Goal: Task Accomplishment & Management: Manage account settings

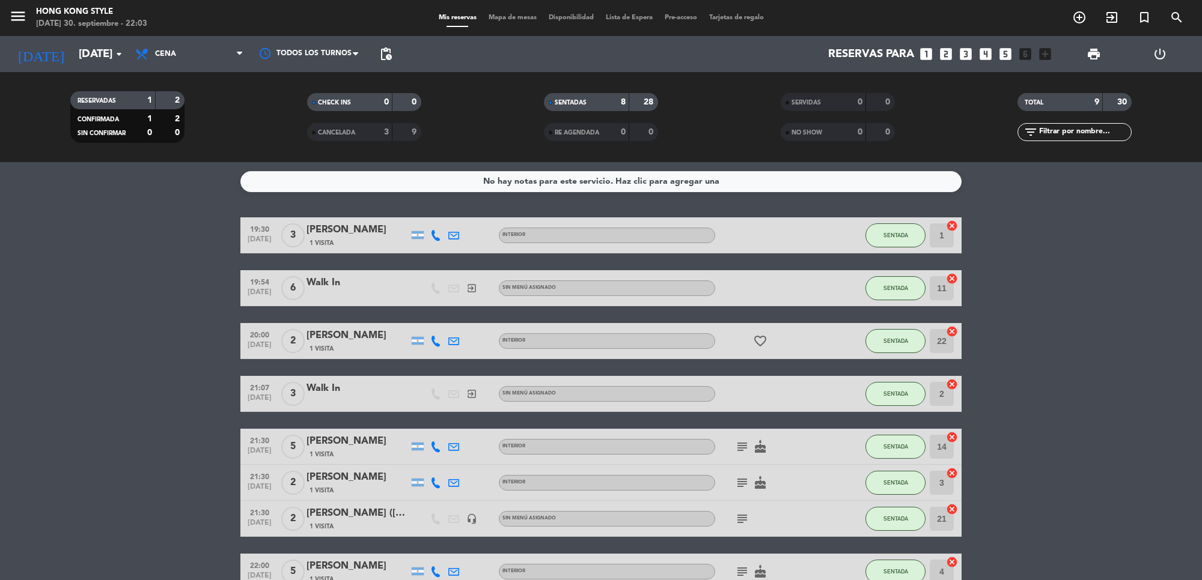
scroll to position [106, 0]
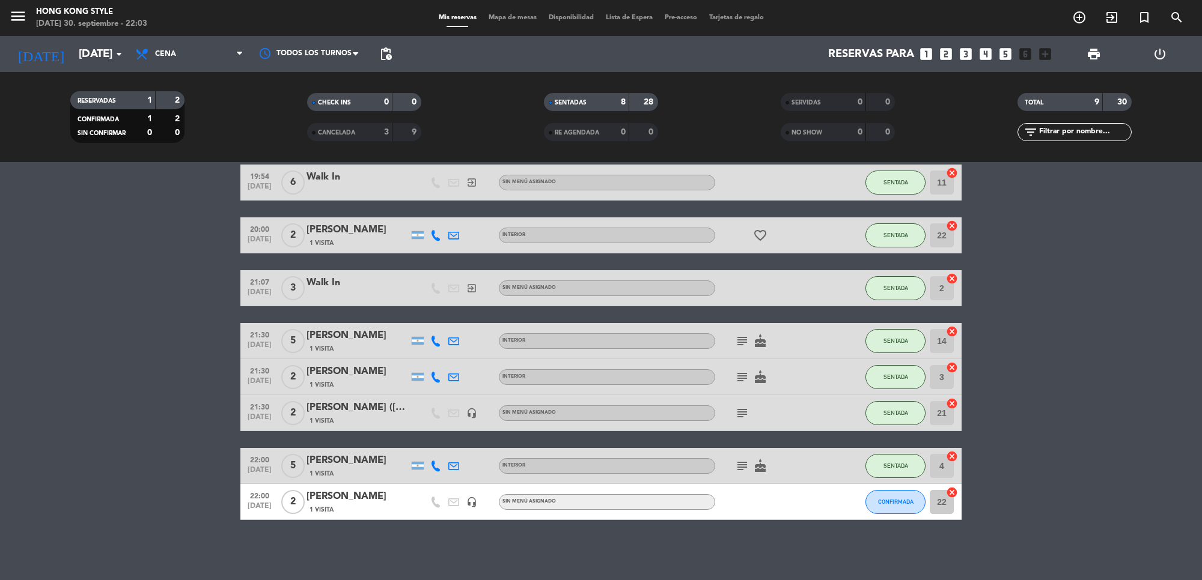
click at [744, 466] on icon "subject" at bounding box center [742, 466] width 14 height 14
click at [817, 464] on div "subject Festejamos un cumpleaños cake" at bounding box center [769, 465] width 108 height 35
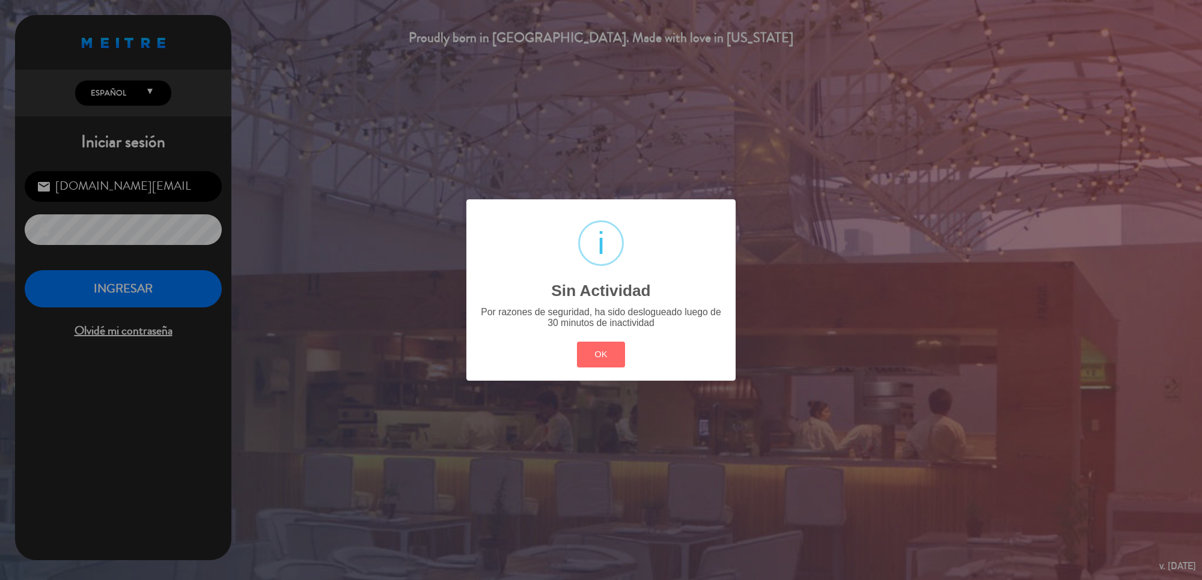
click at [233, 279] on div "? ! i Sin Actividad × Por razones de seguridad, ha sido deslogueado luego de 30…" at bounding box center [601, 290] width 1202 height 580
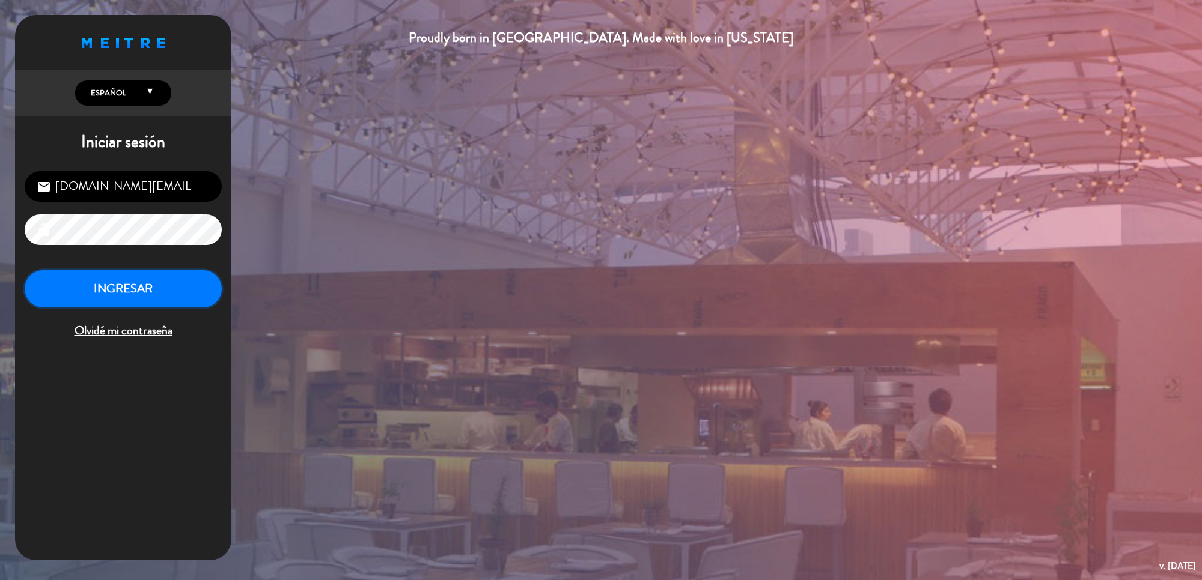
click at [199, 283] on button "INGRESAR" at bounding box center [123, 289] width 197 height 38
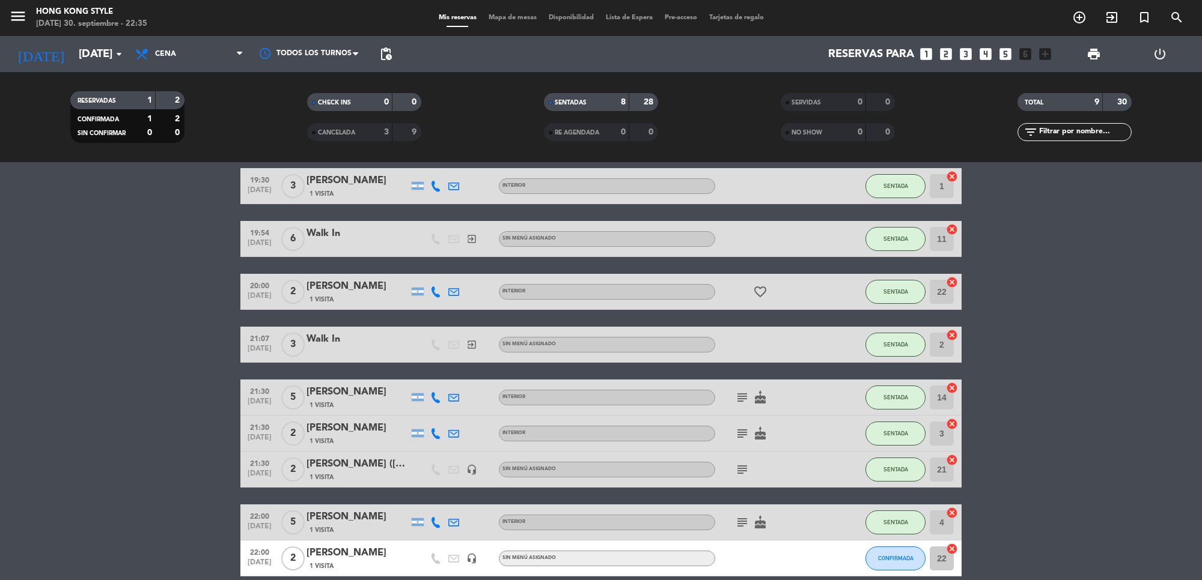
scroll to position [106, 0]
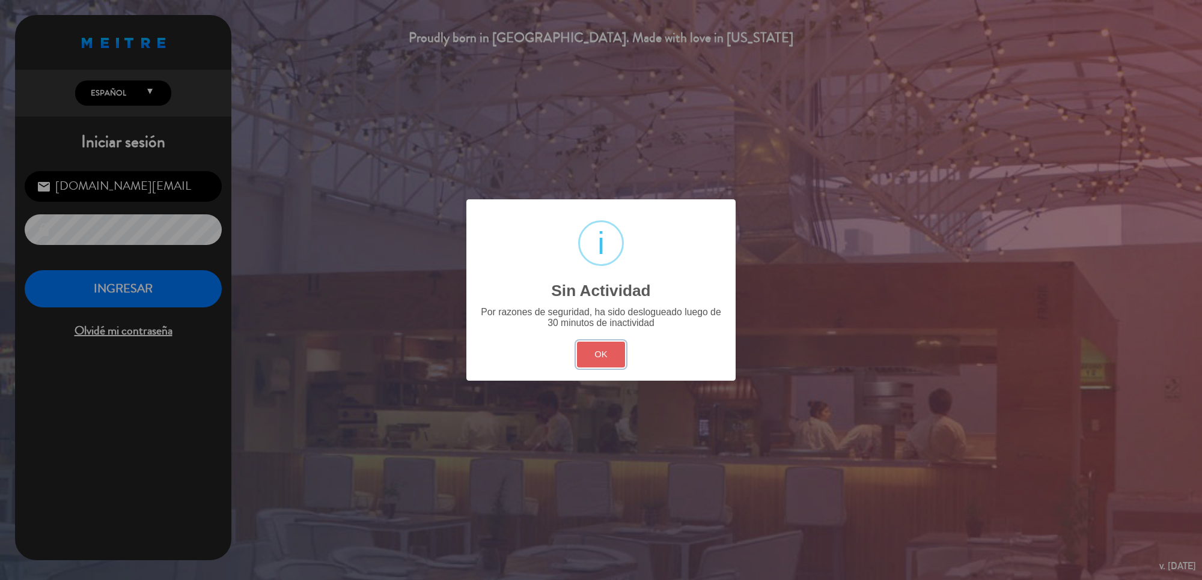
click at [590, 364] on button "OK" at bounding box center [601, 355] width 49 height 26
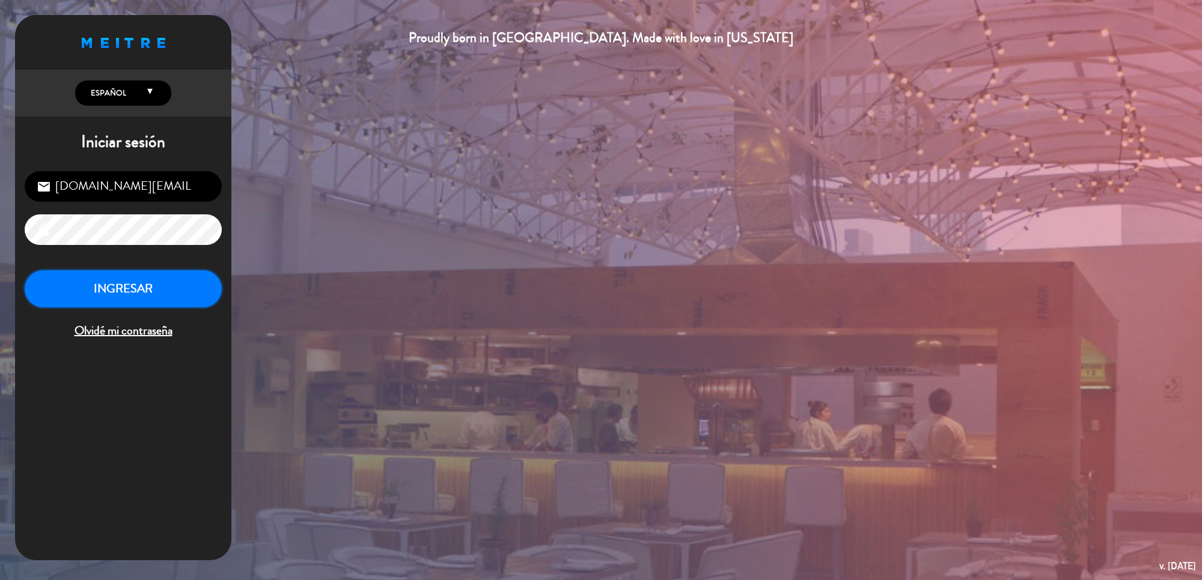
click at [136, 291] on button "INGRESAR" at bounding box center [123, 289] width 197 height 38
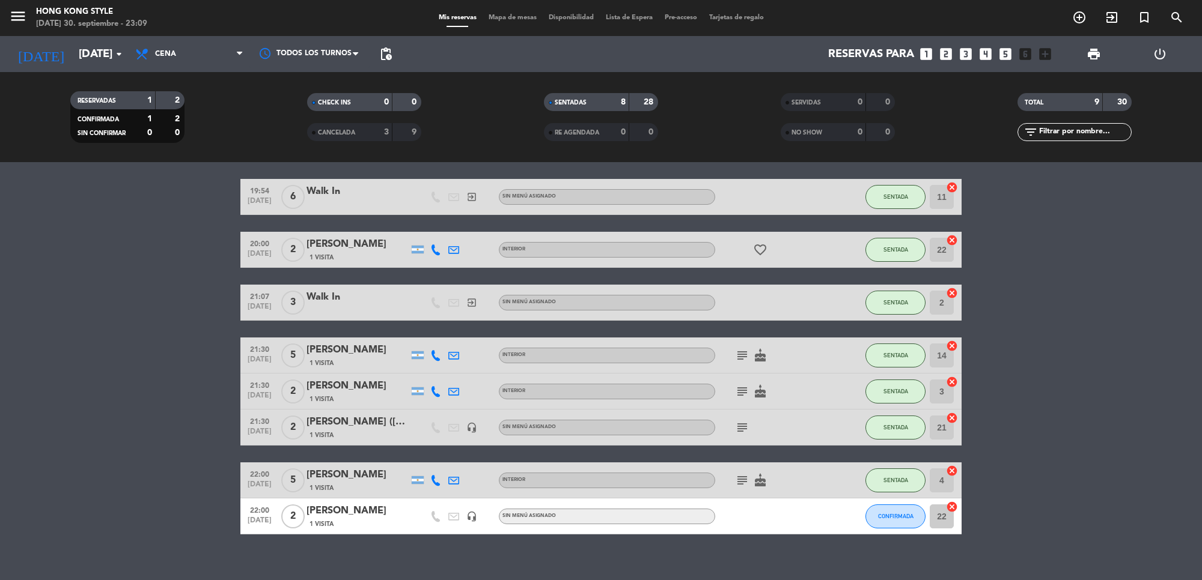
scroll to position [106, 0]
